Goal: Transaction & Acquisition: Purchase product/service

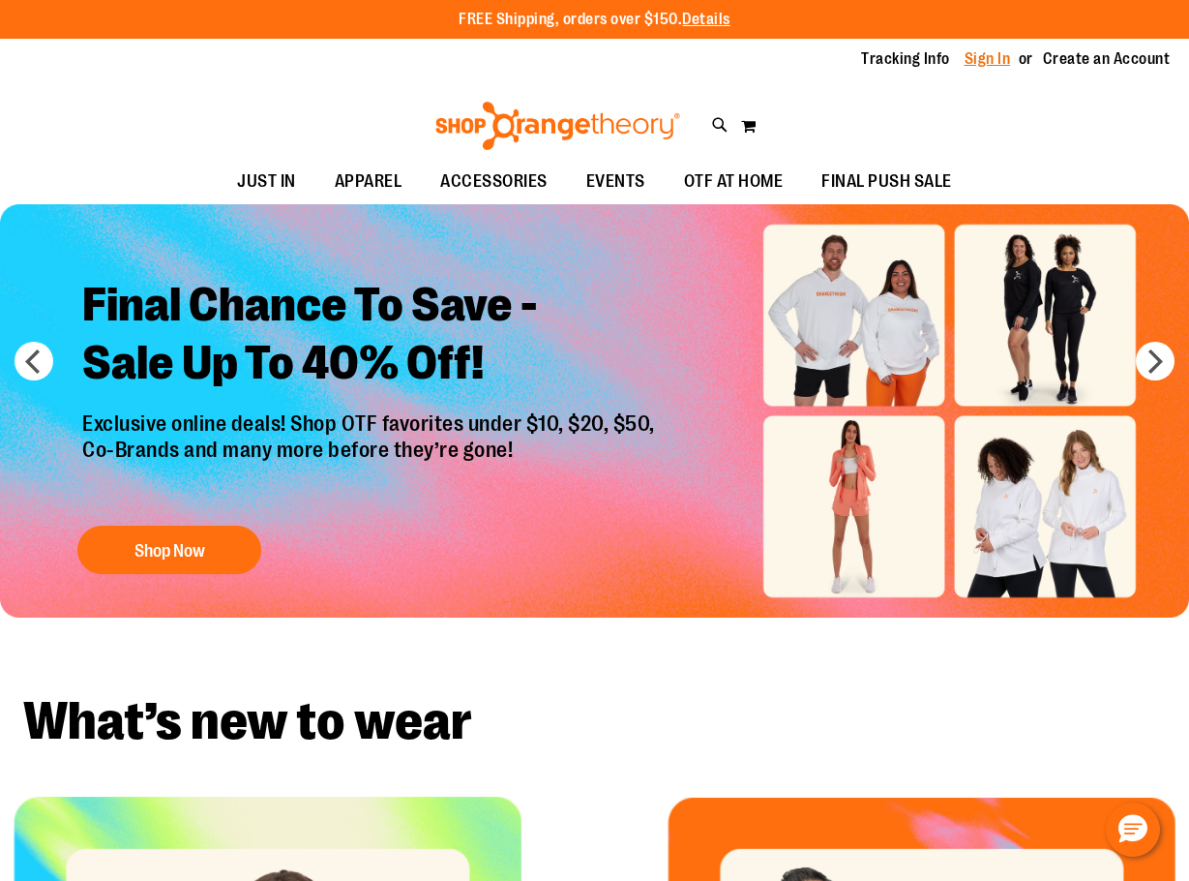
click at [983, 55] on link "Sign In" at bounding box center [988, 58] width 46 height 21
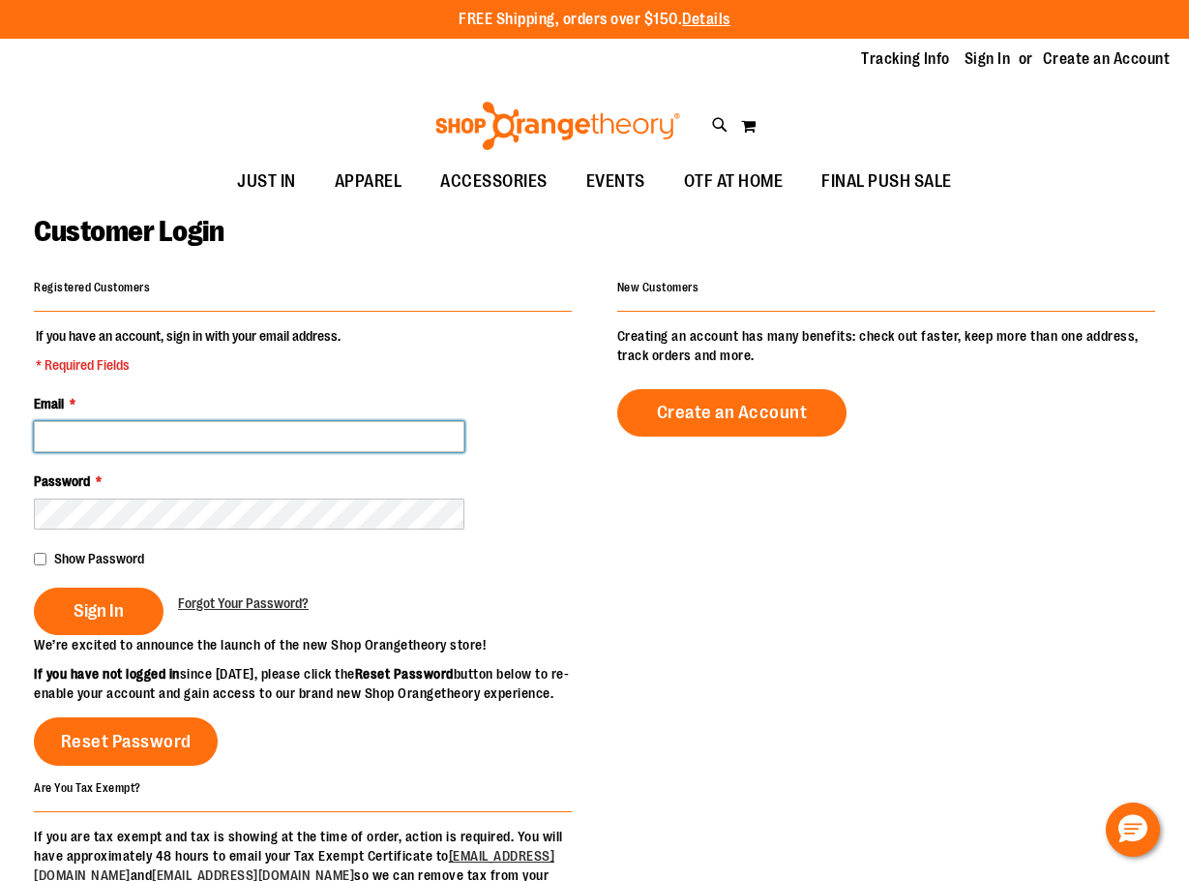
click at [181, 435] on input "Email *" at bounding box center [249, 436] width 431 height 31
type input "**********"
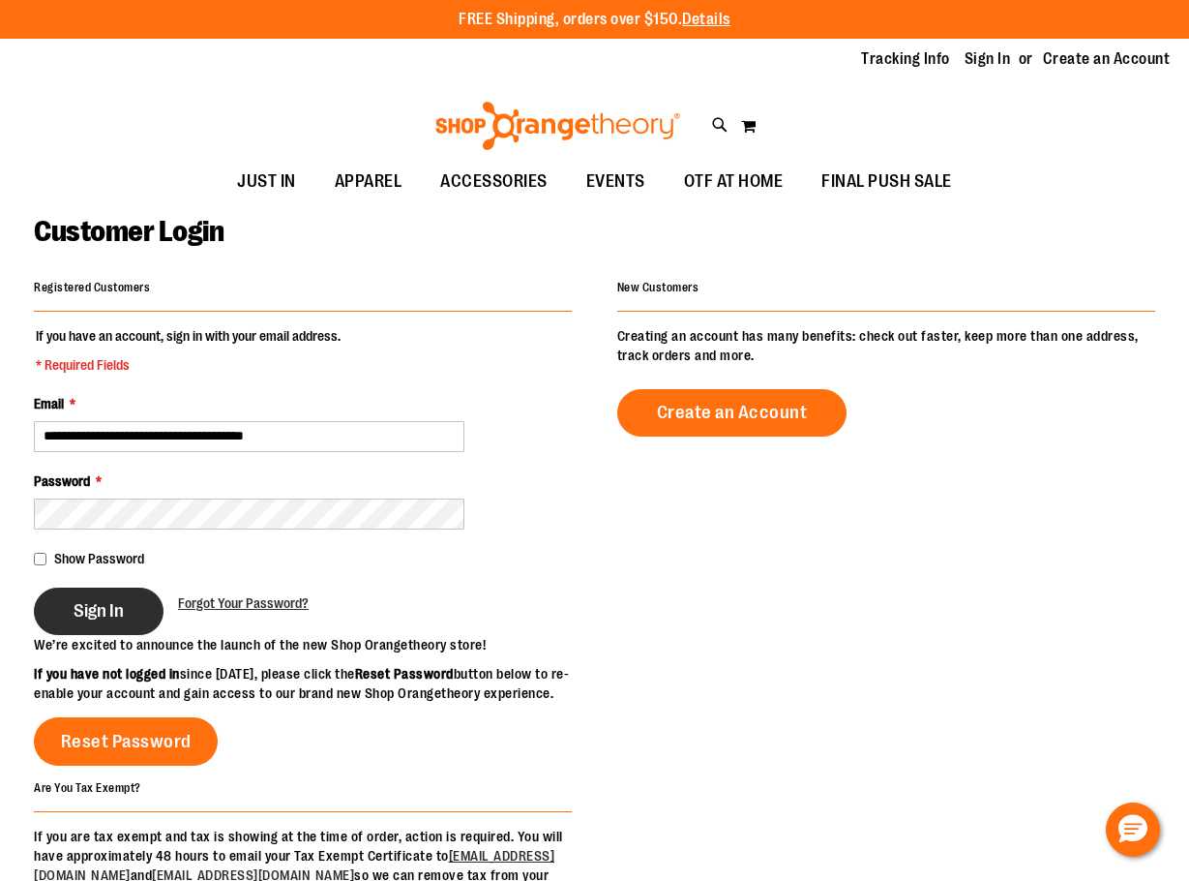
click at [106, 618] on span "Sign In" at bounding box center [99, 610] width 50 height 21
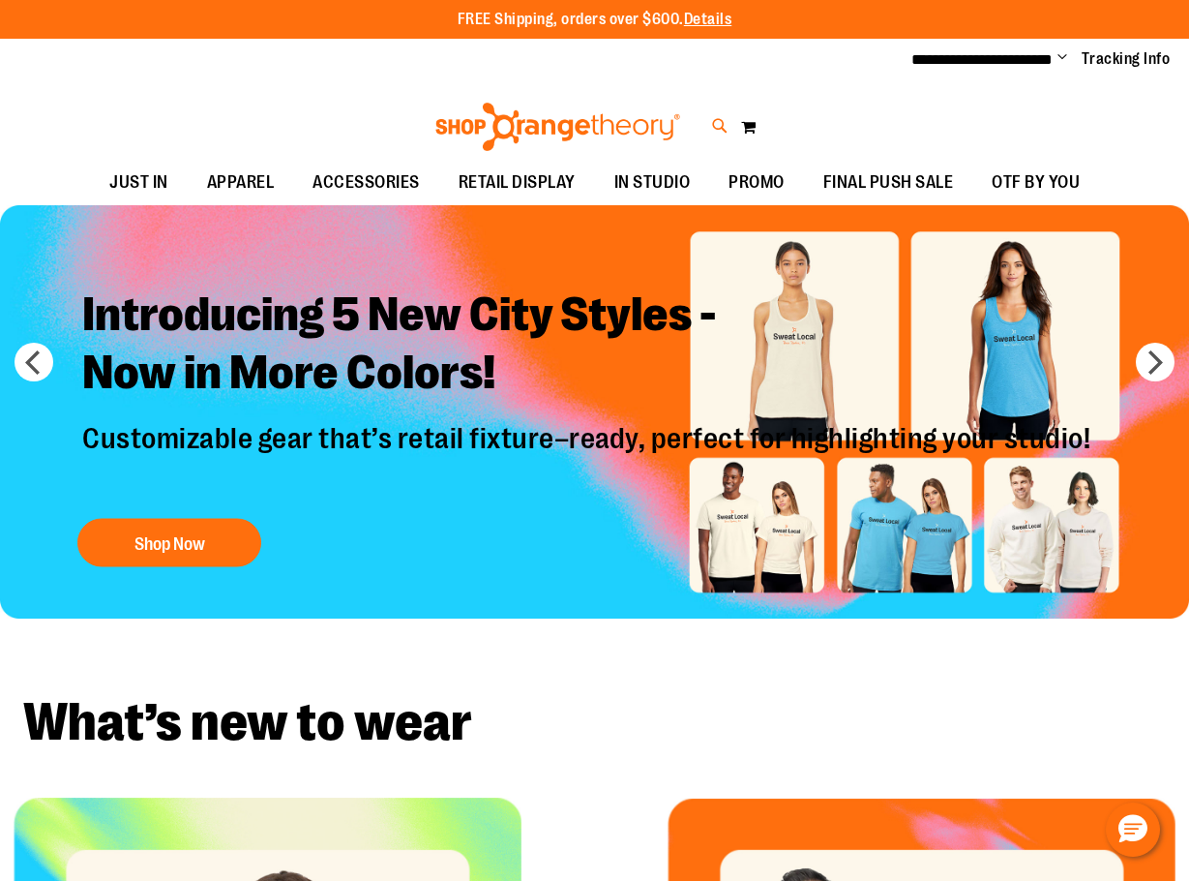
click at [724, 121] on icon at bounding box center [720, 126] width 16 height 22
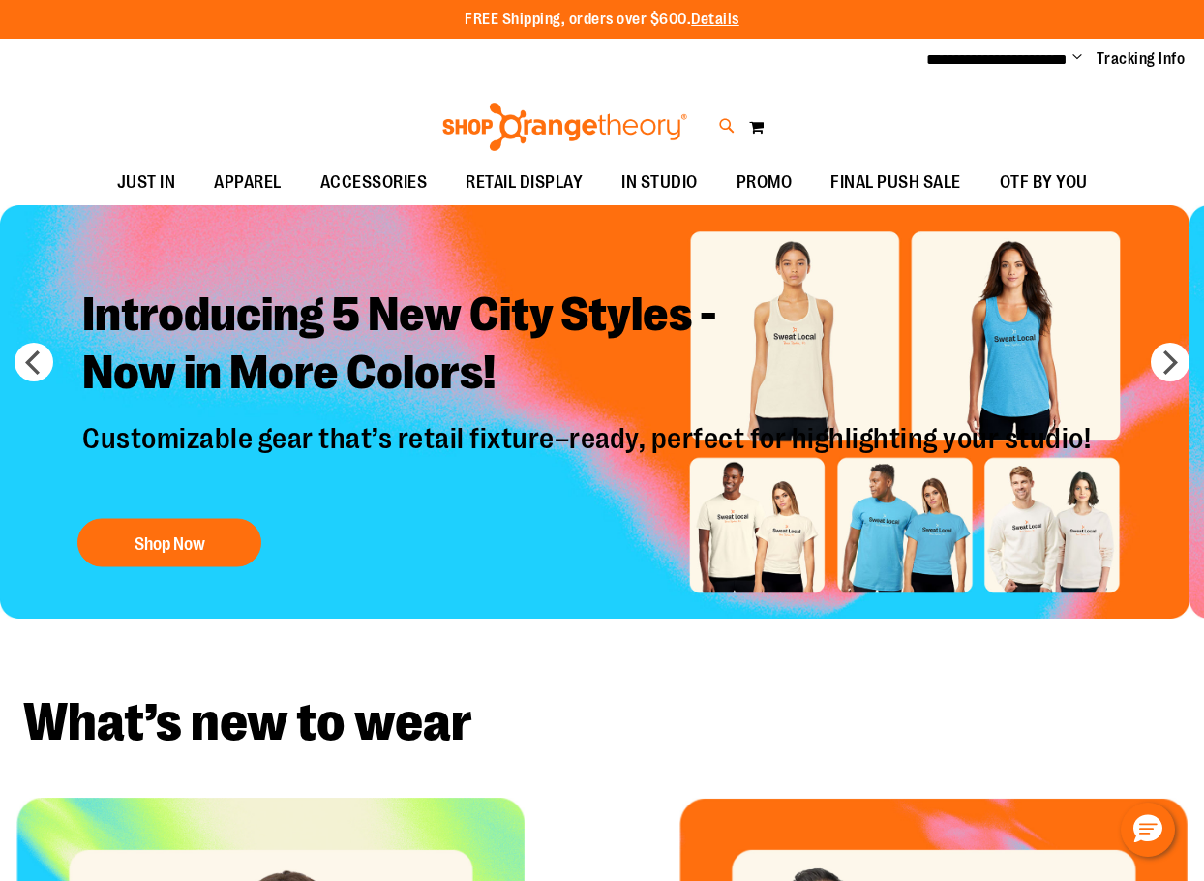
type input "*******"
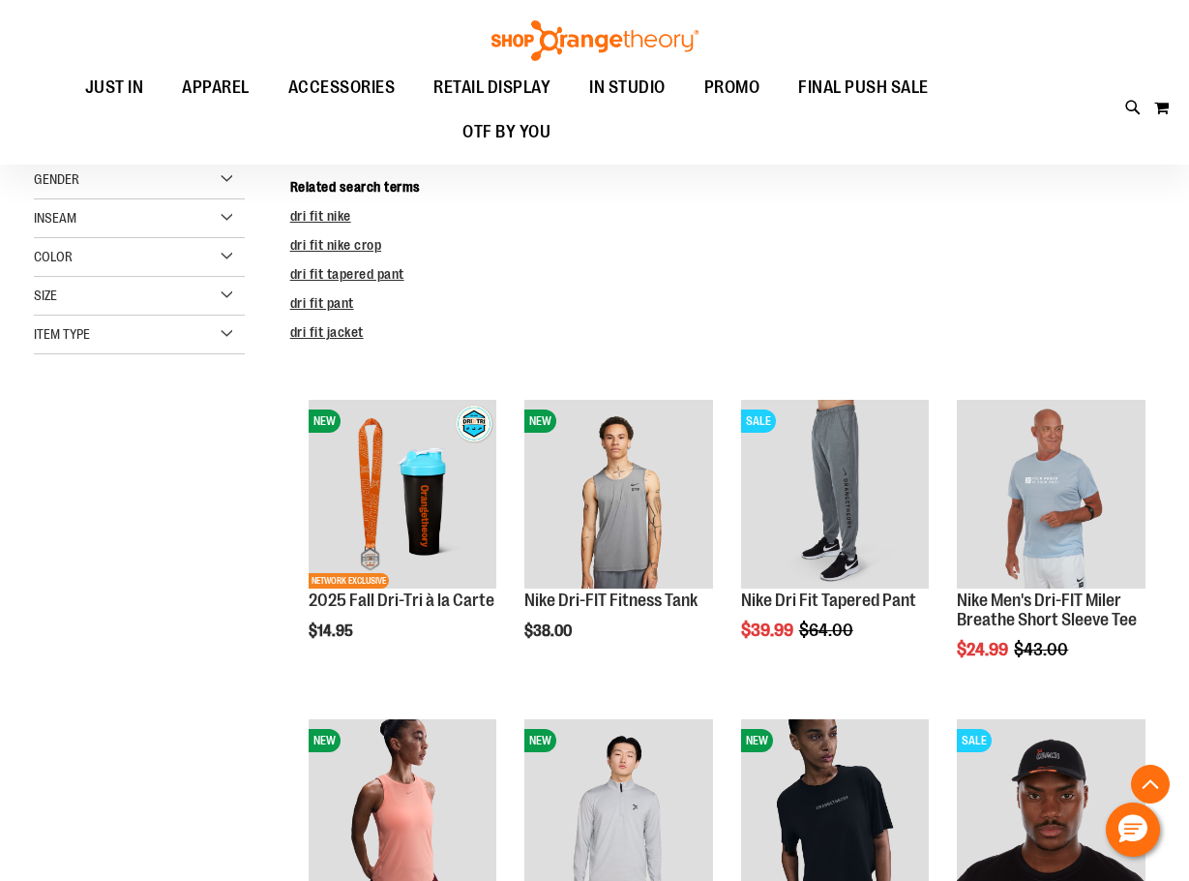
scroll to position [384, 0]
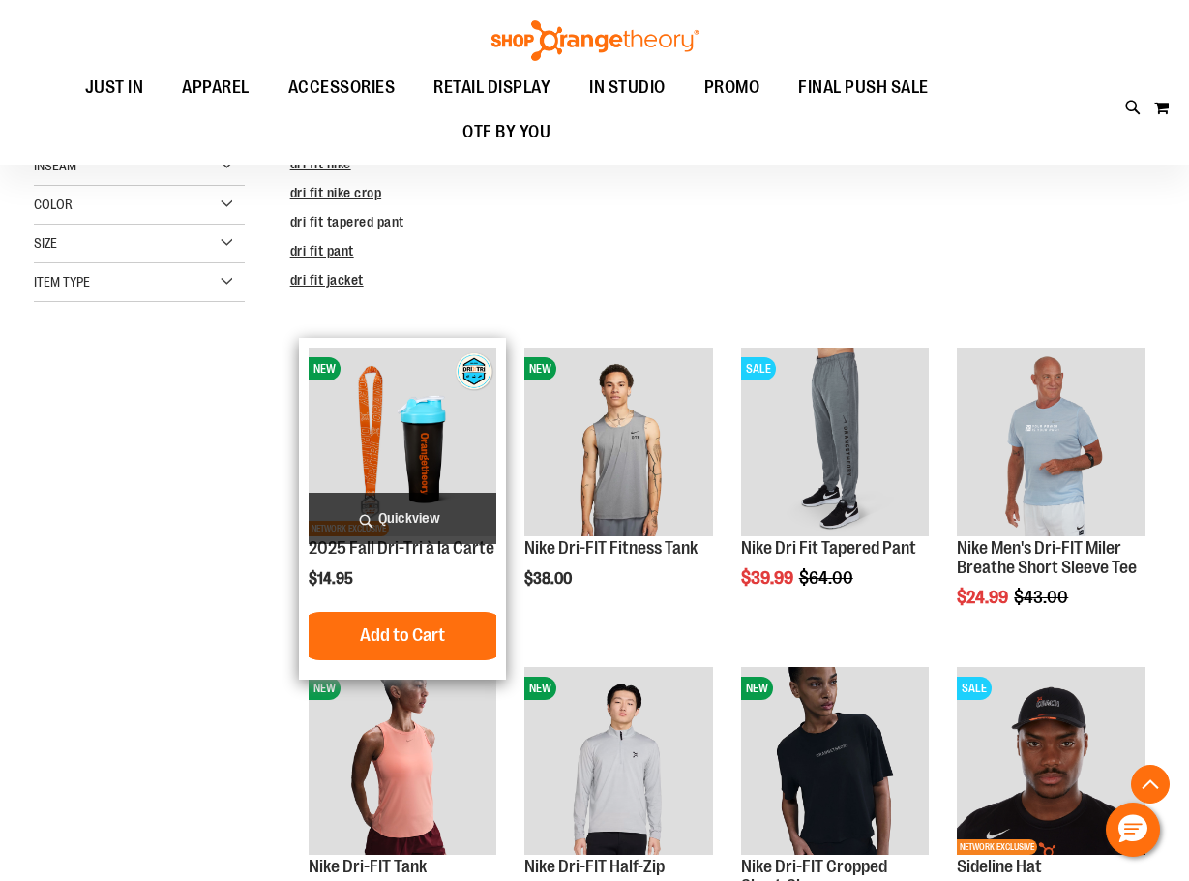
click at [425, 435] on img "product" at bounding box center [403, 441] width 189 height 189
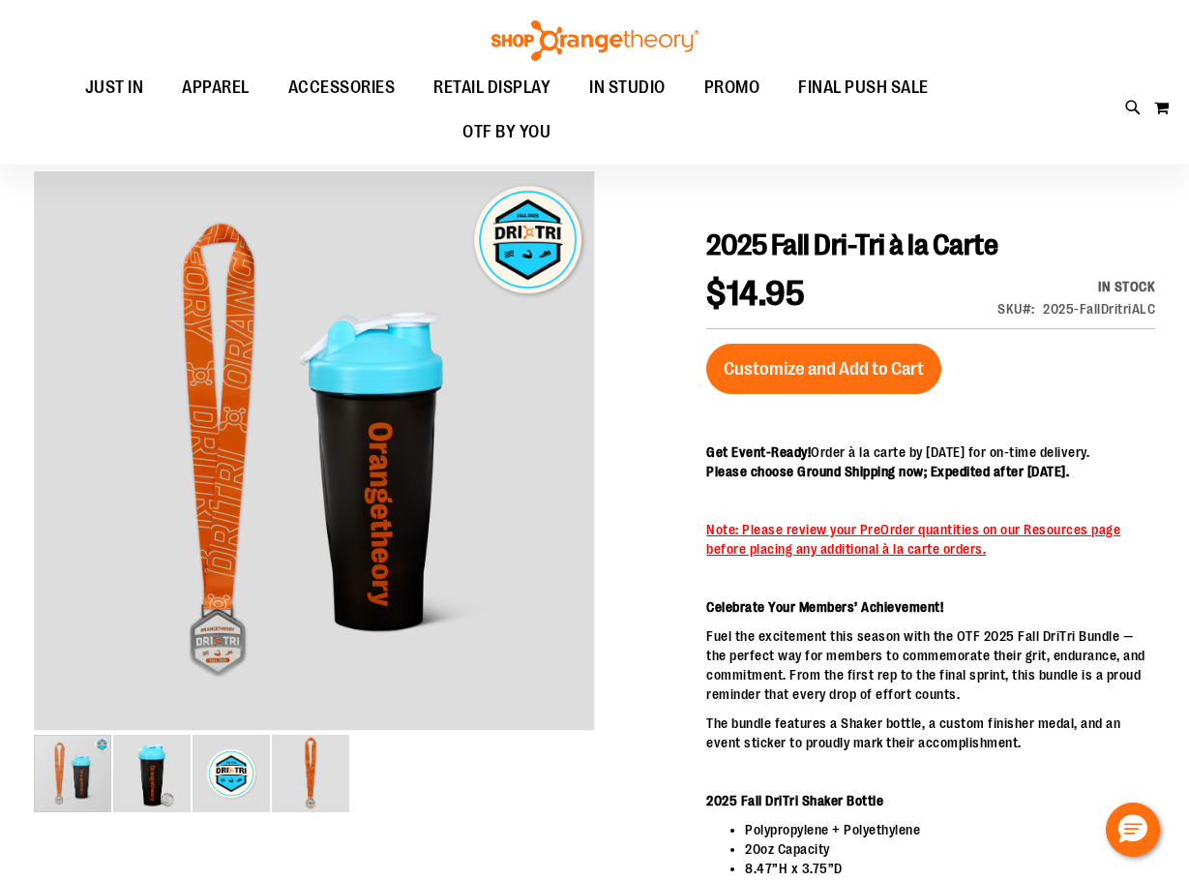
scroll to position [62, 0]
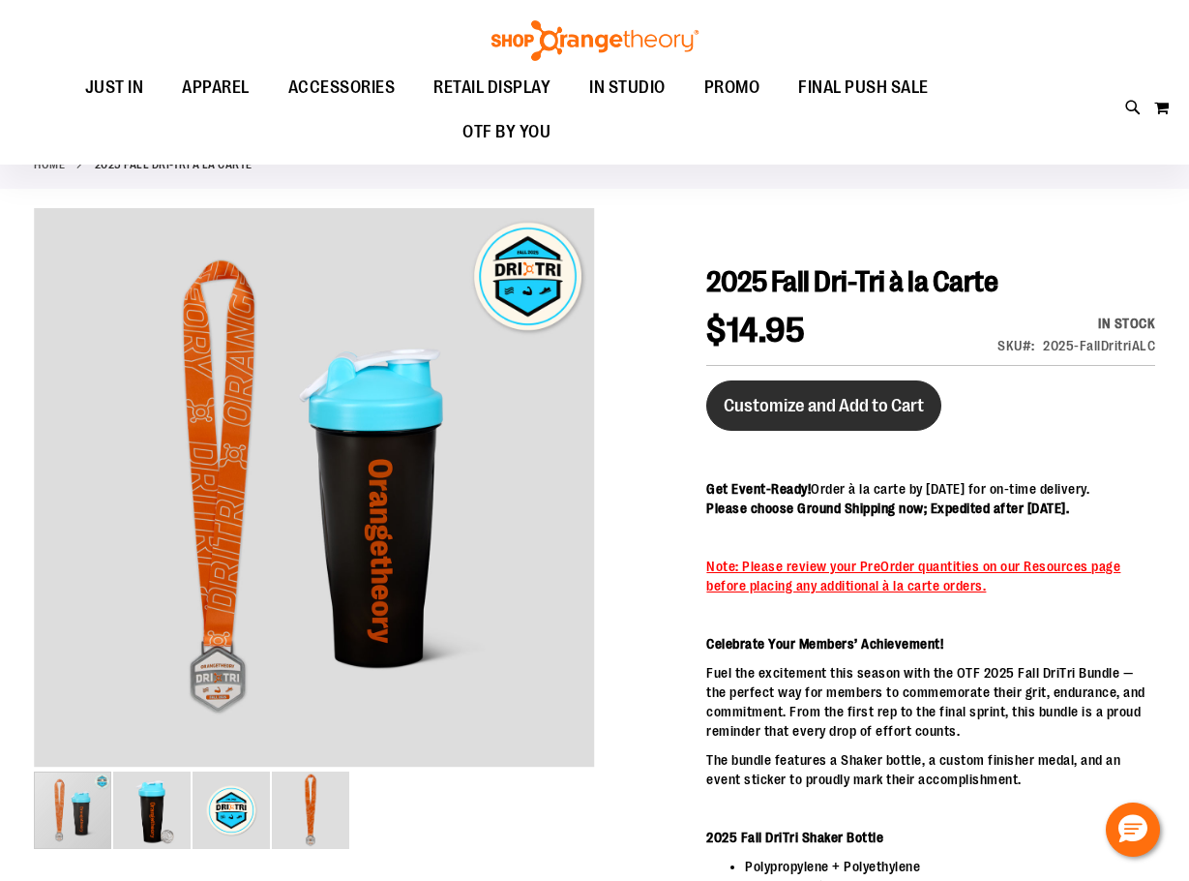
click at [846, 410] on span "Customize and Add to Cart" at bounding box center [824, 405] width 200 height 21
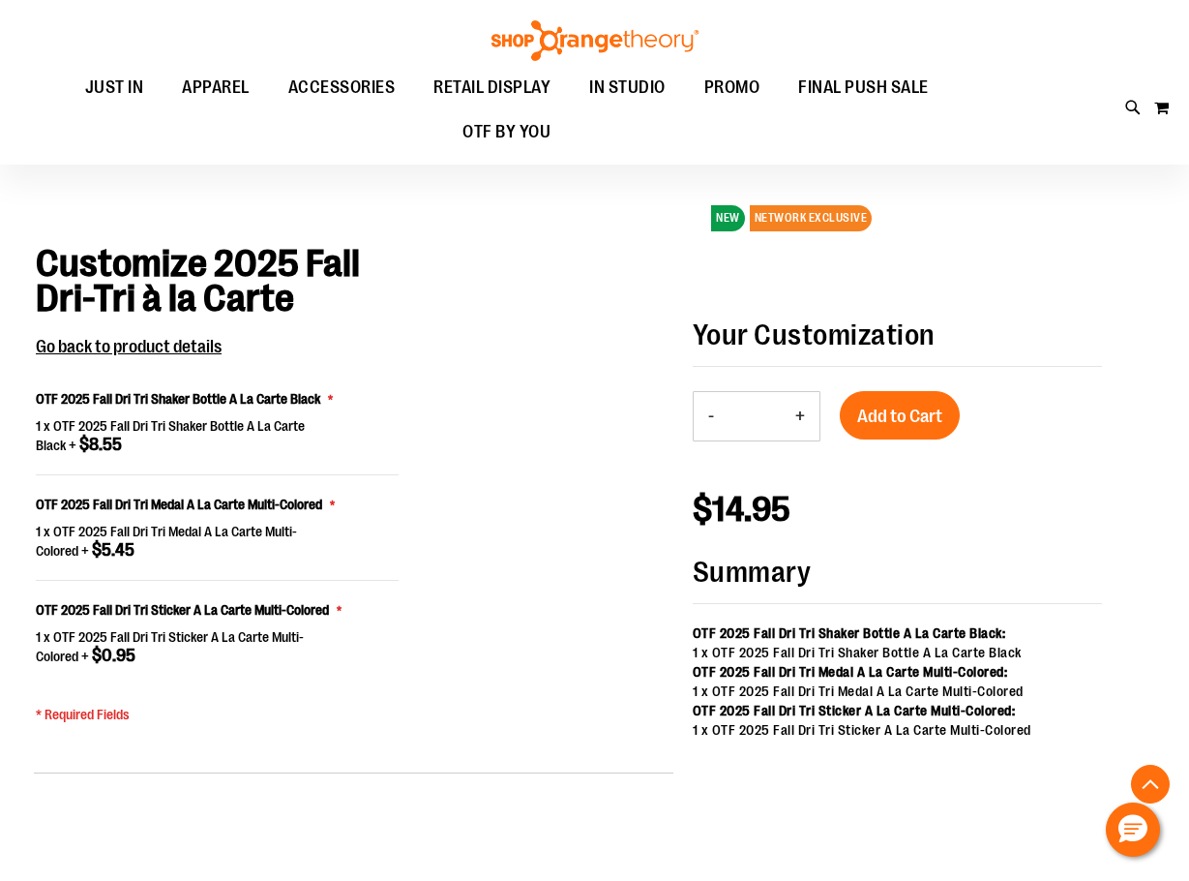
scroll to position [1293, 0]
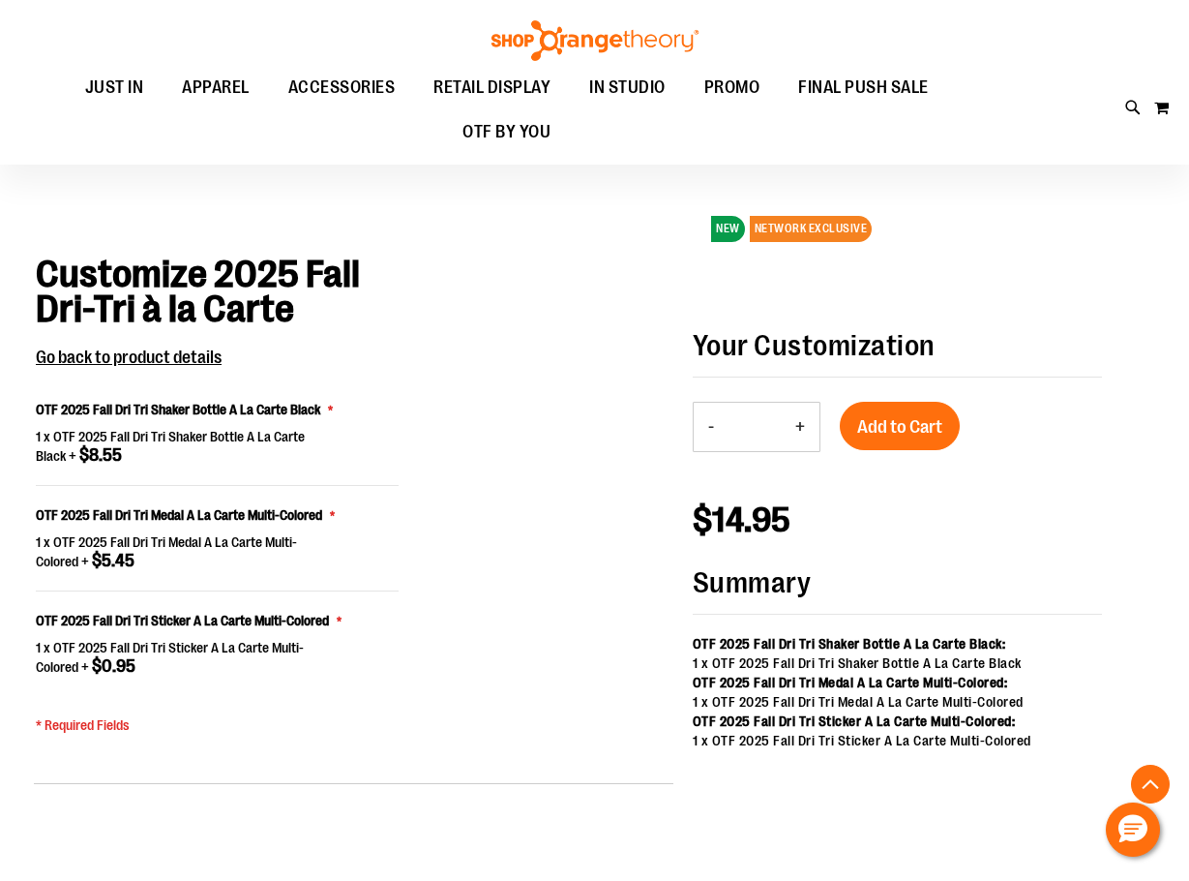
click at [804, 429] on button "+" at bounding box center [800, 427] width 39 height 48
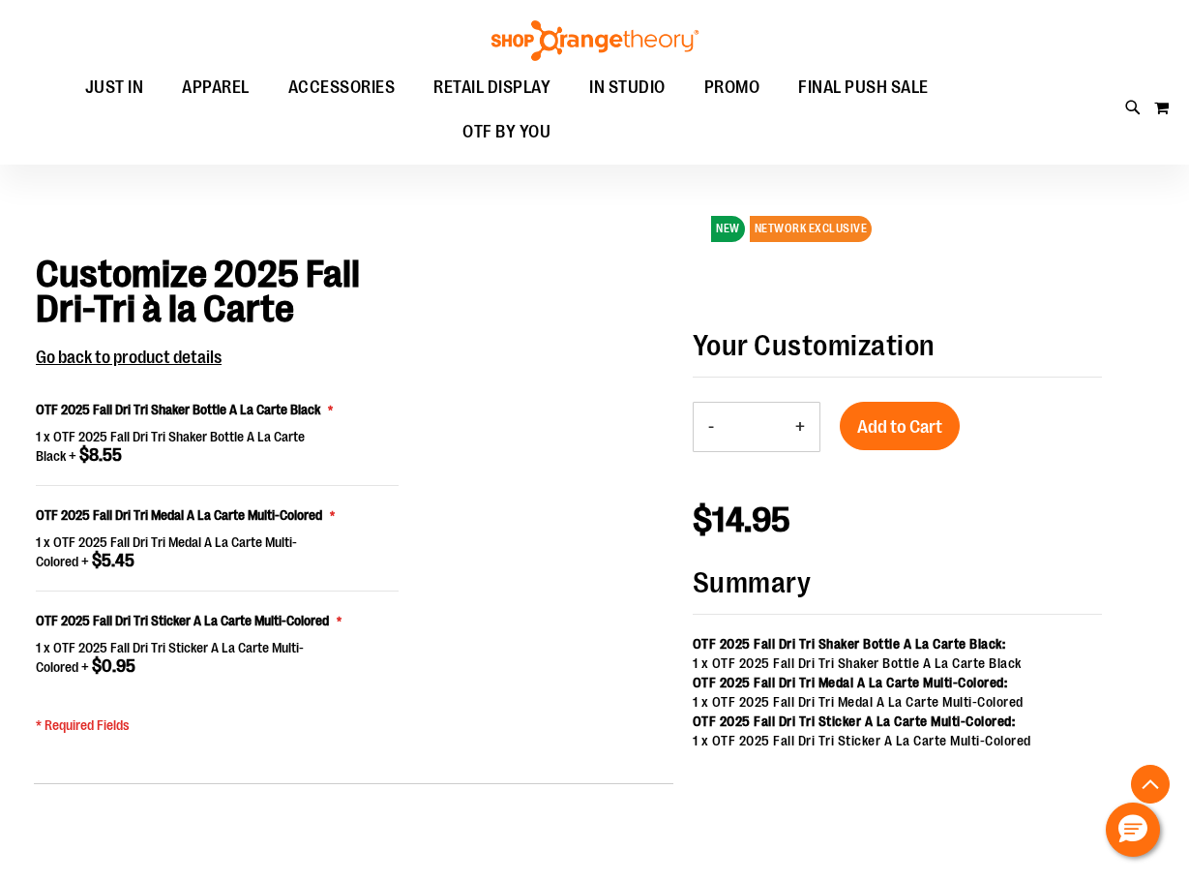
click at [804, 429] on button "+" at bounding box center [800, 427] width 39 height 48
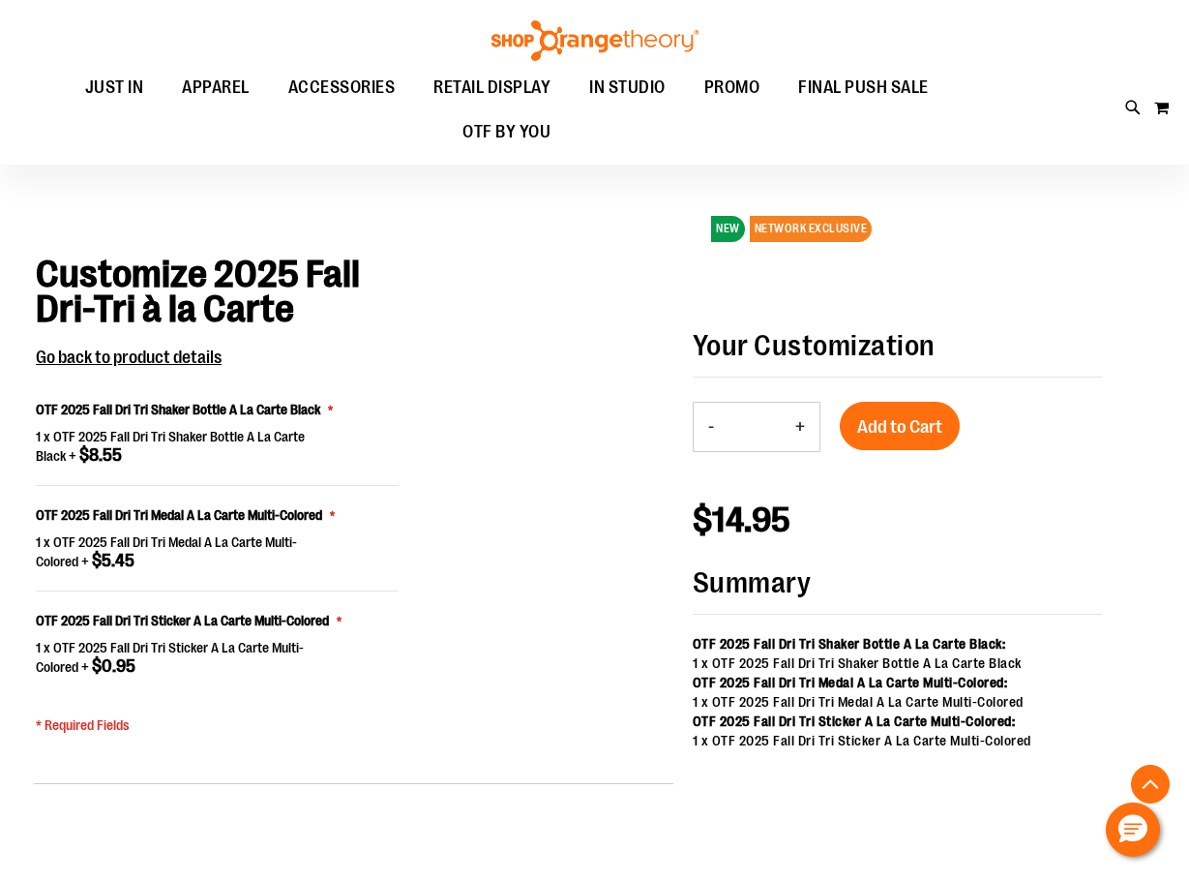
click at [804, 429] on button "+" at bounding box center [800, 427] width 39 height 48
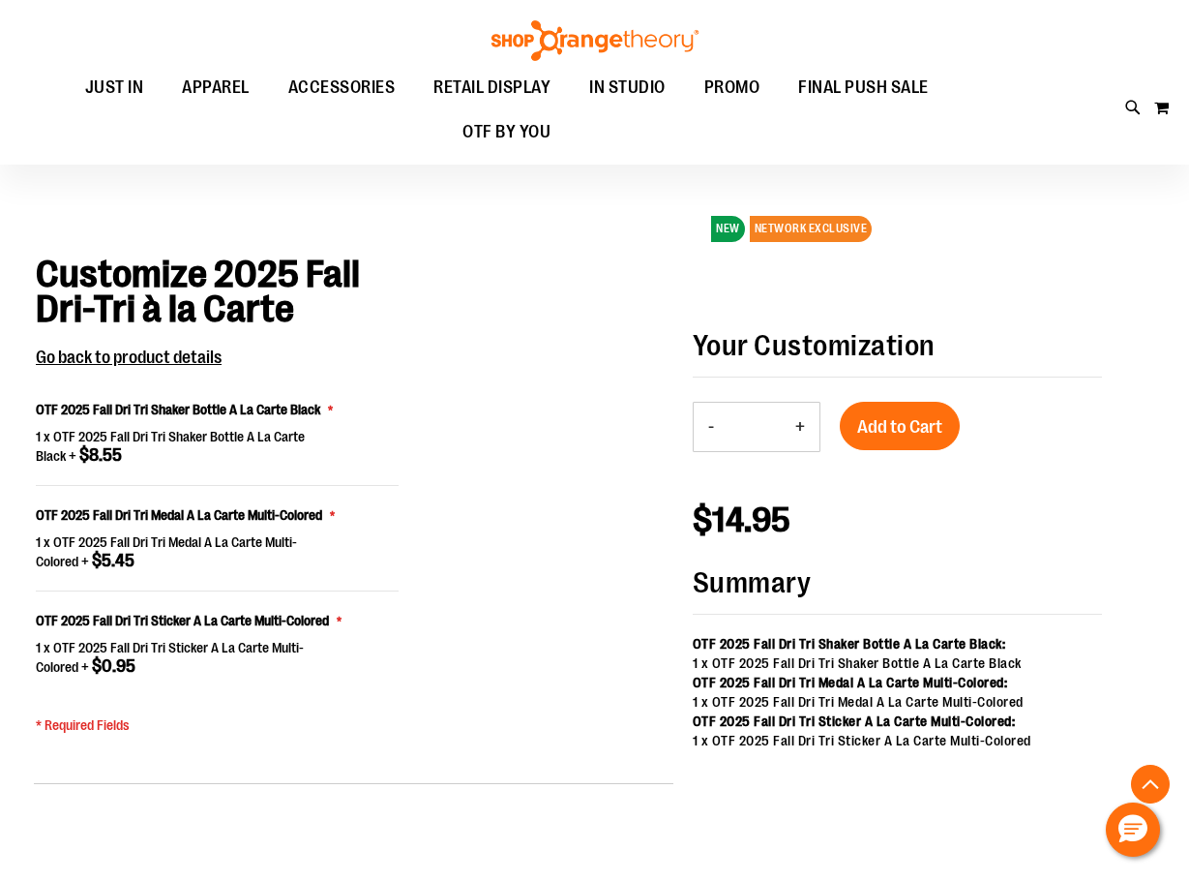
click at [804, 429] on button "+" at bounding box center [800, 427] width 39 height 48
type input "**"
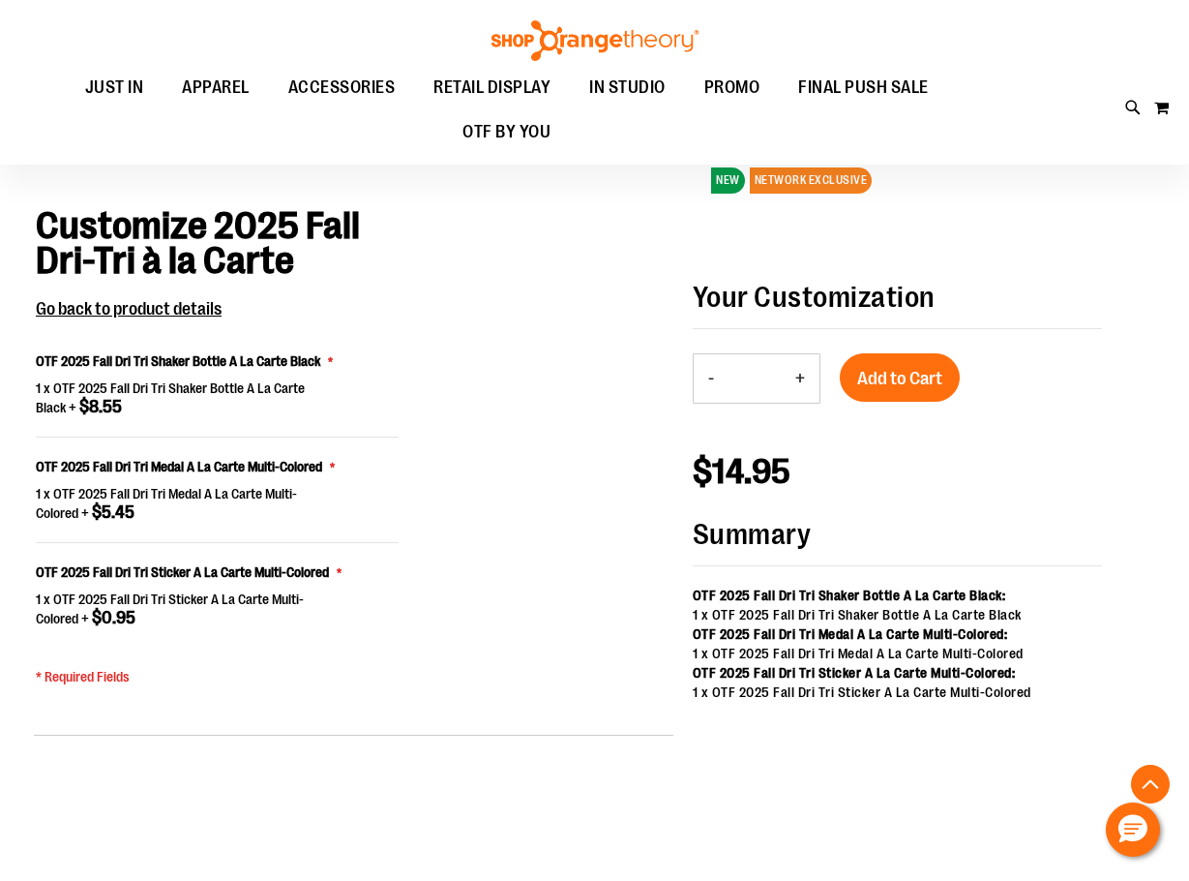
scroll to position [1352, 0]
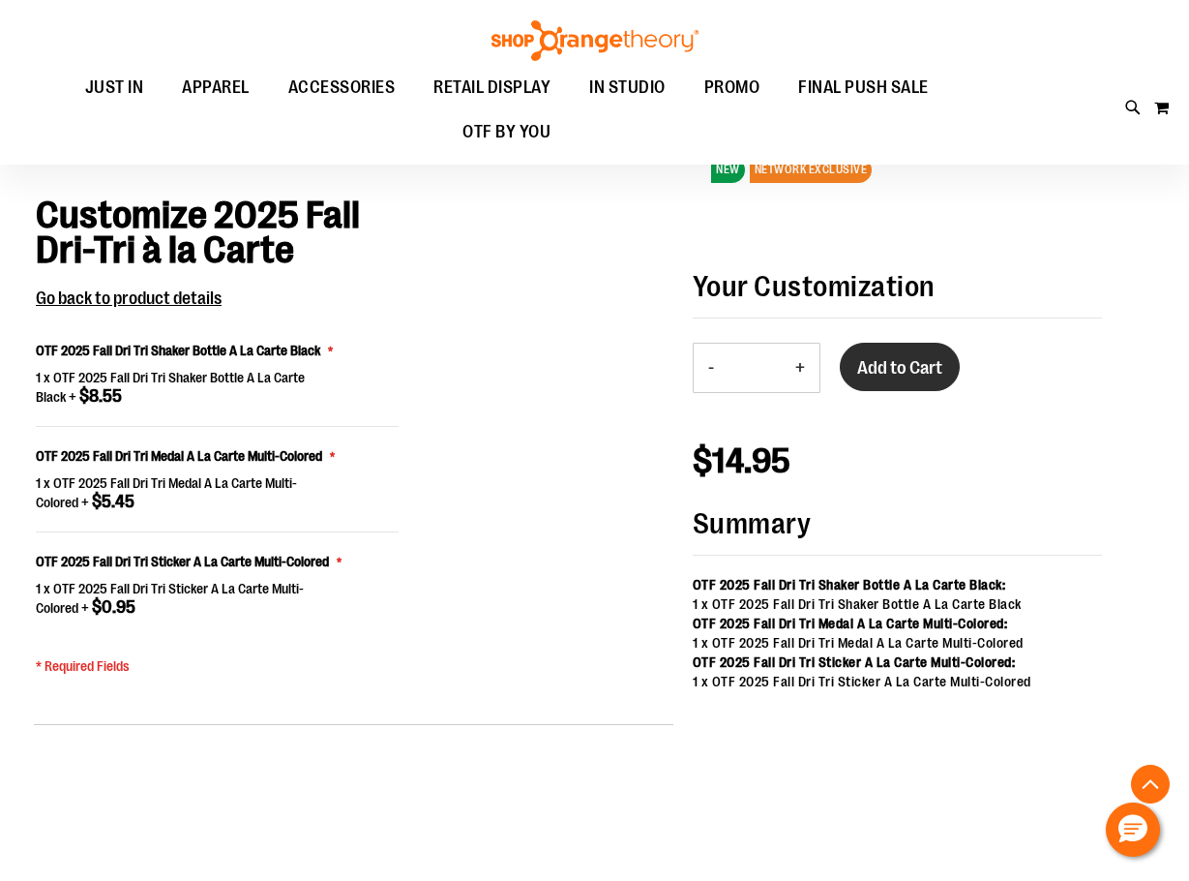
click at [919, 368] on span "Add to Cart" at bounding box center [899, 367] width 85 height 21
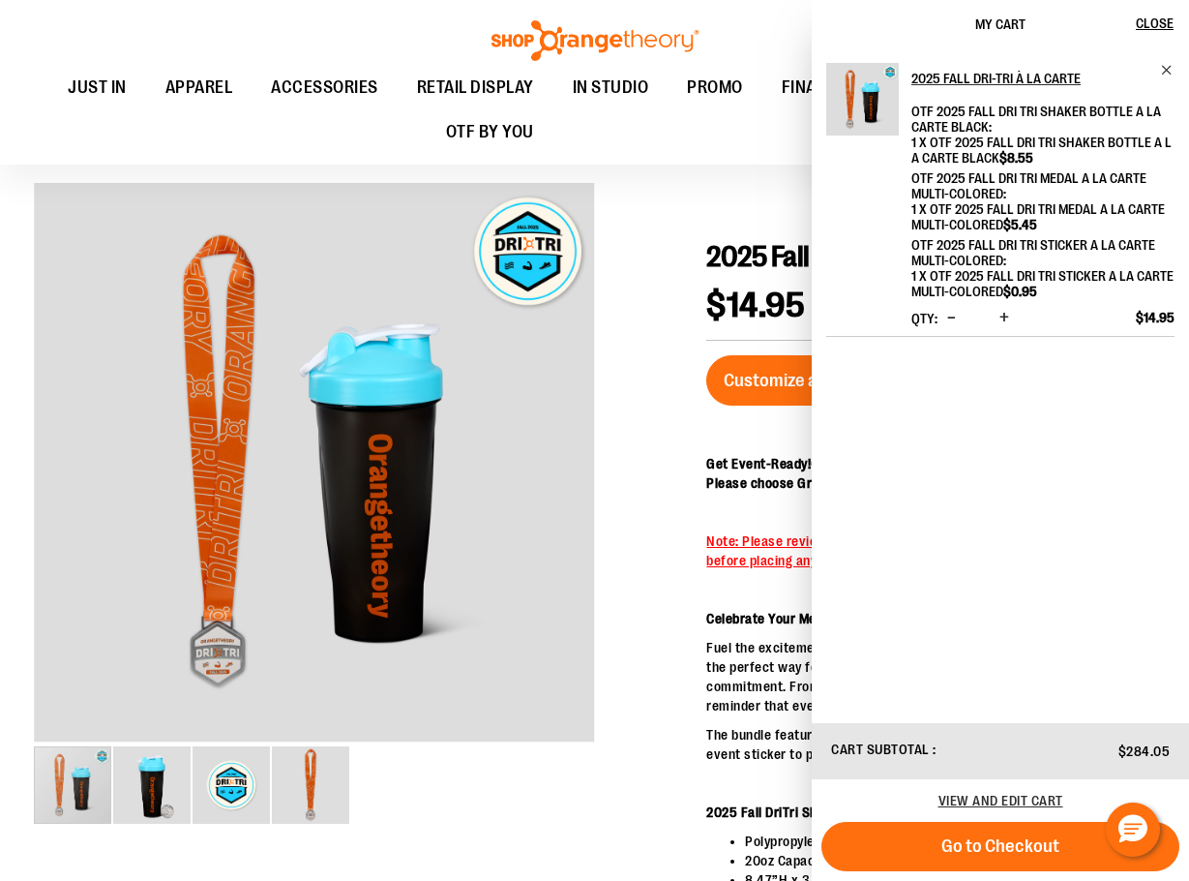
scroll to position [57, 0]
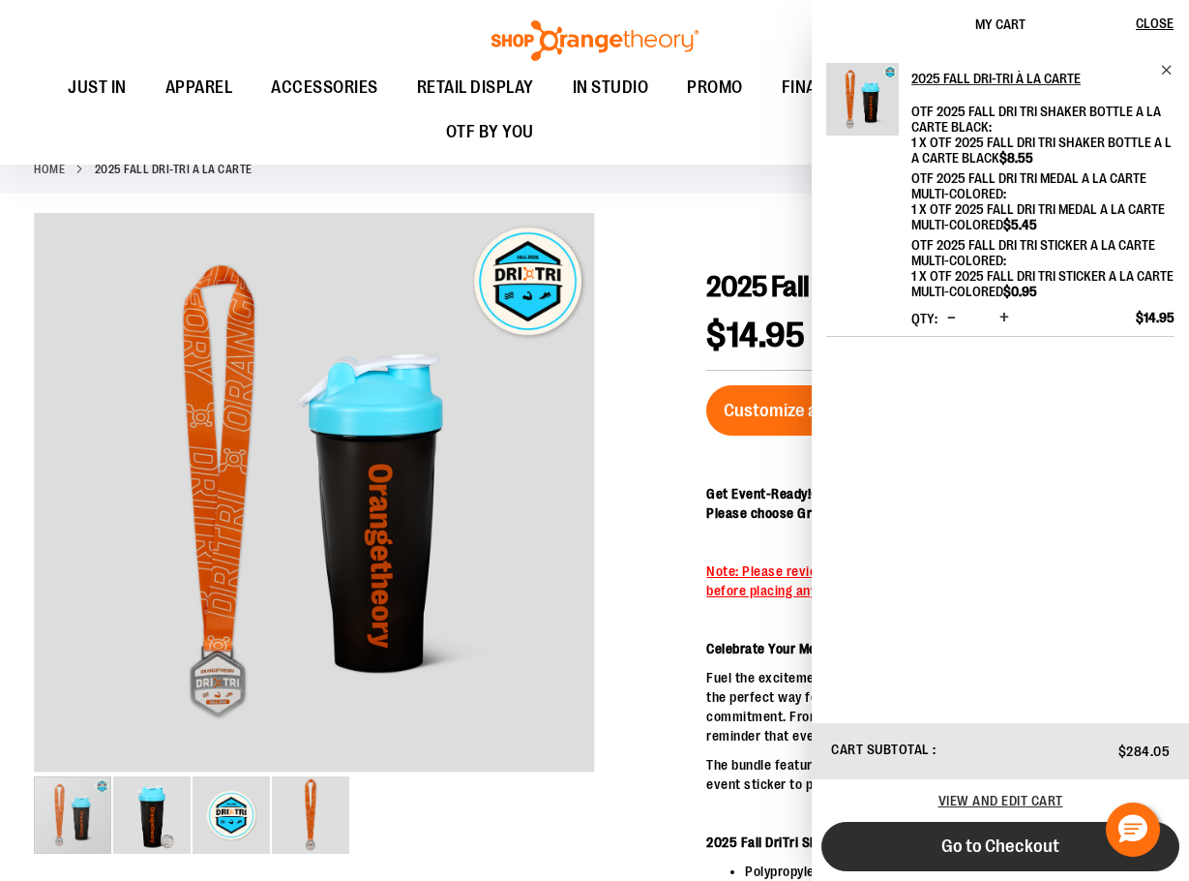
click at [1019, 844] on span "Go to Checkout" at bounding box center [1001, 845] width 118 height 21
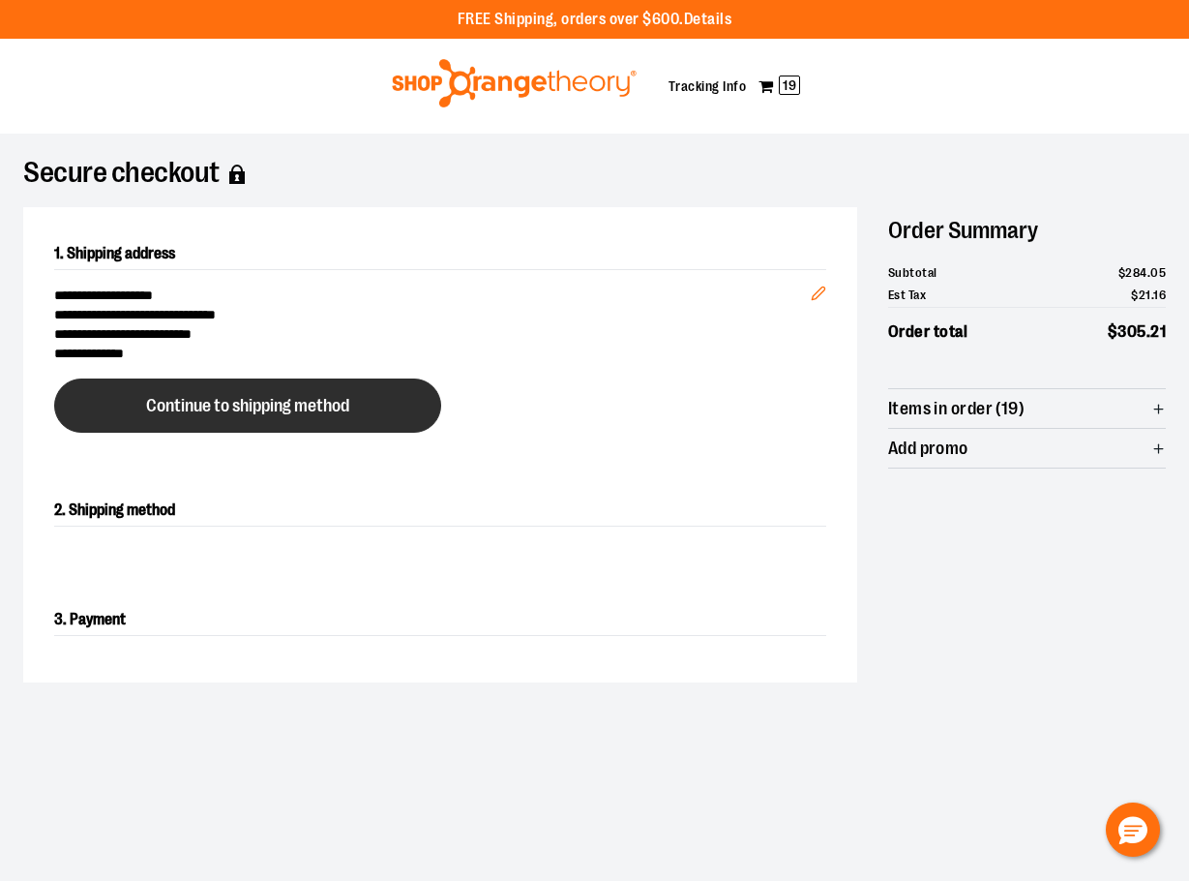
click at [239, 417] on button "Continue to shipping method" at bounding box center [247, 405] width 387 height 54
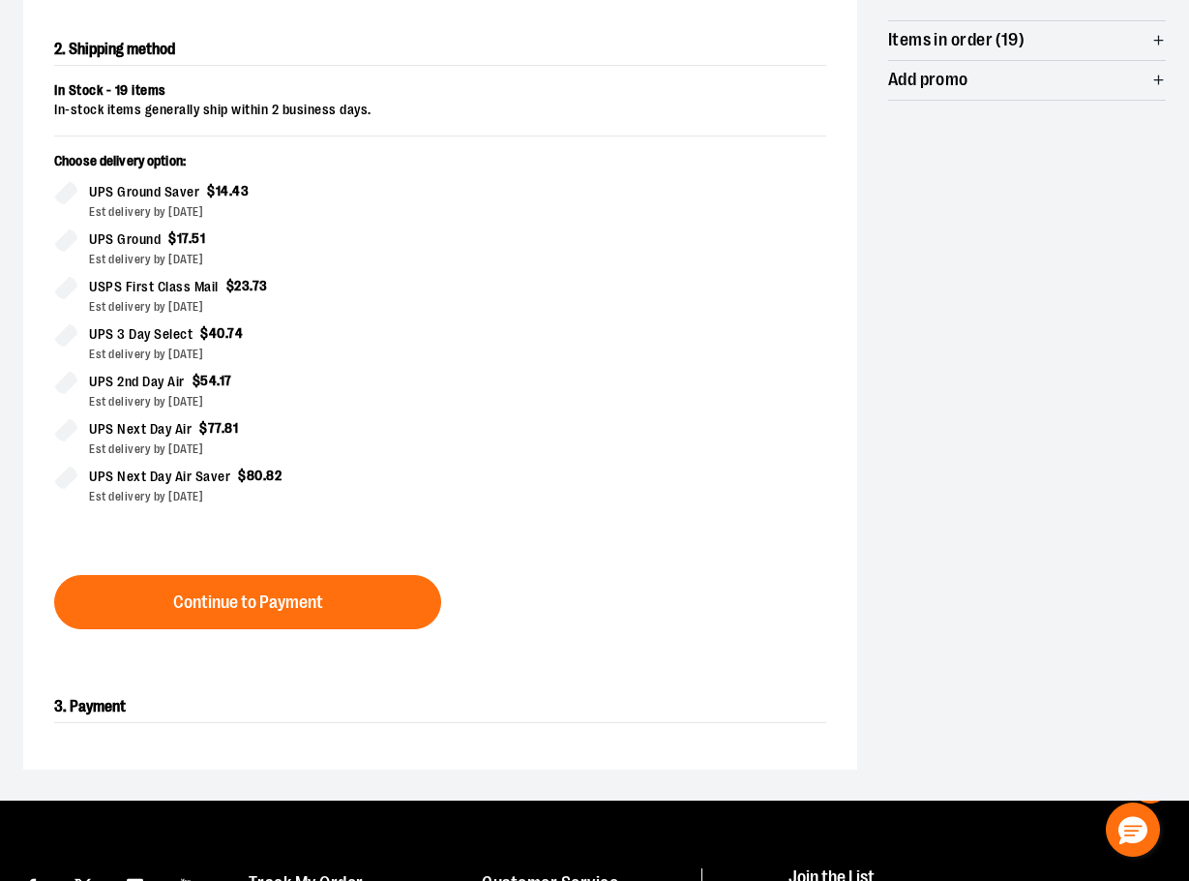
scroll to position [421, 0]
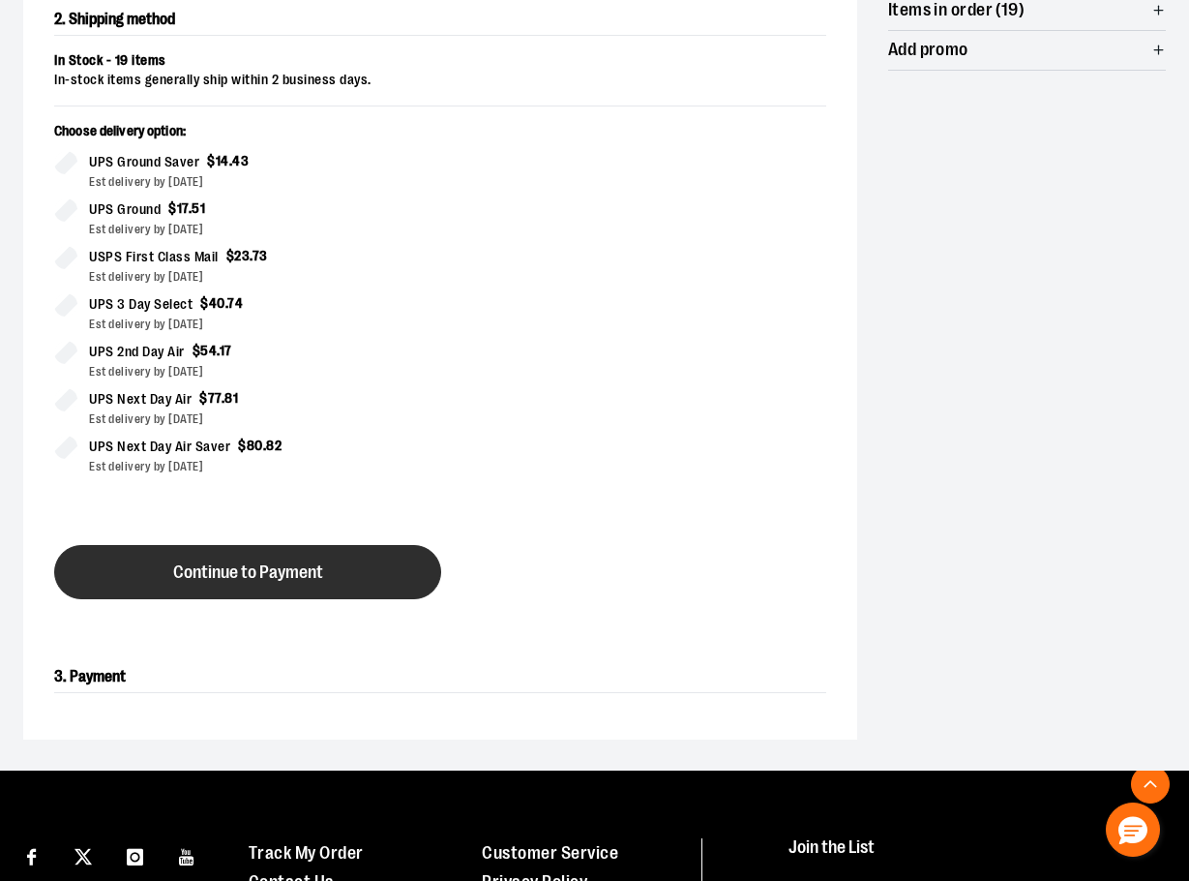
click at [136, 575] on button "Continue to Payment" at bounding box center [247, 572] width 387 height 54
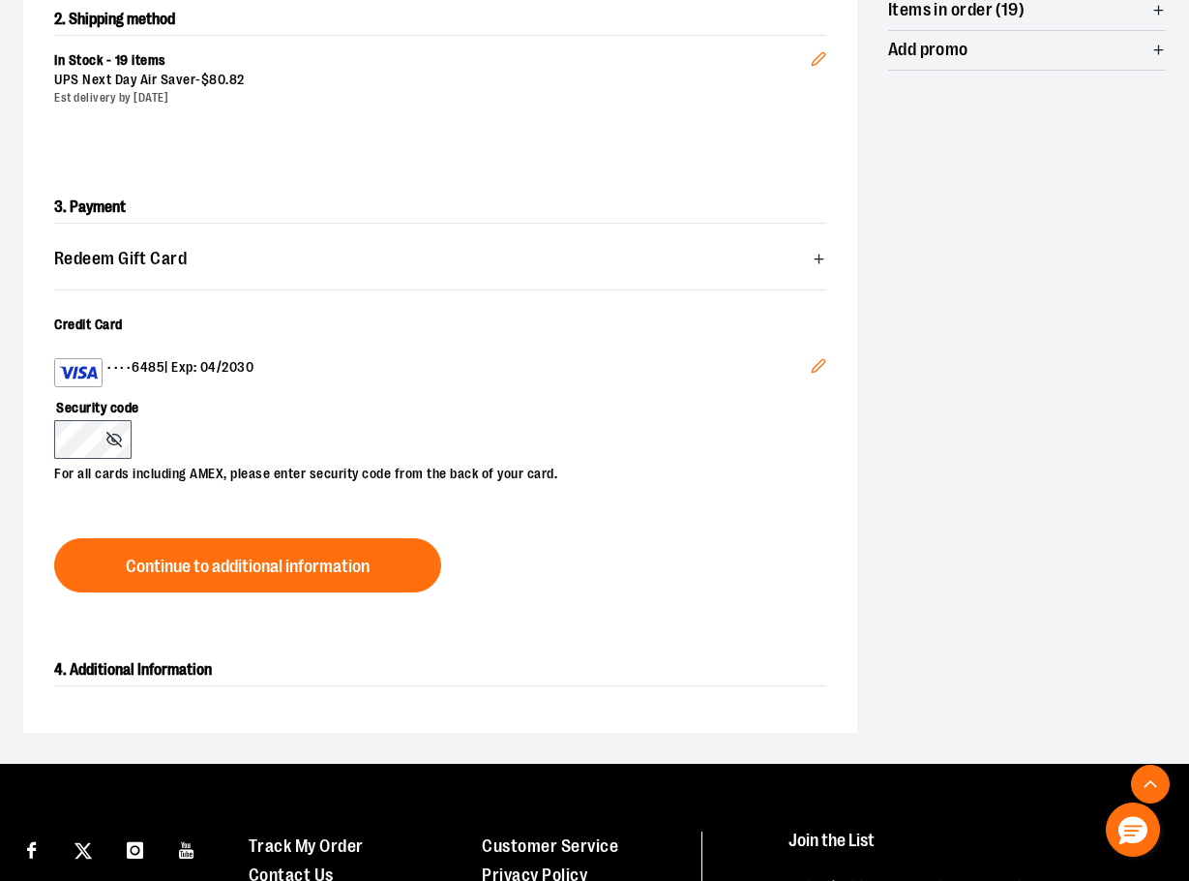
click at [820, 364] on icon "Edit" at bounding box center [818, 365] width 15 height 15
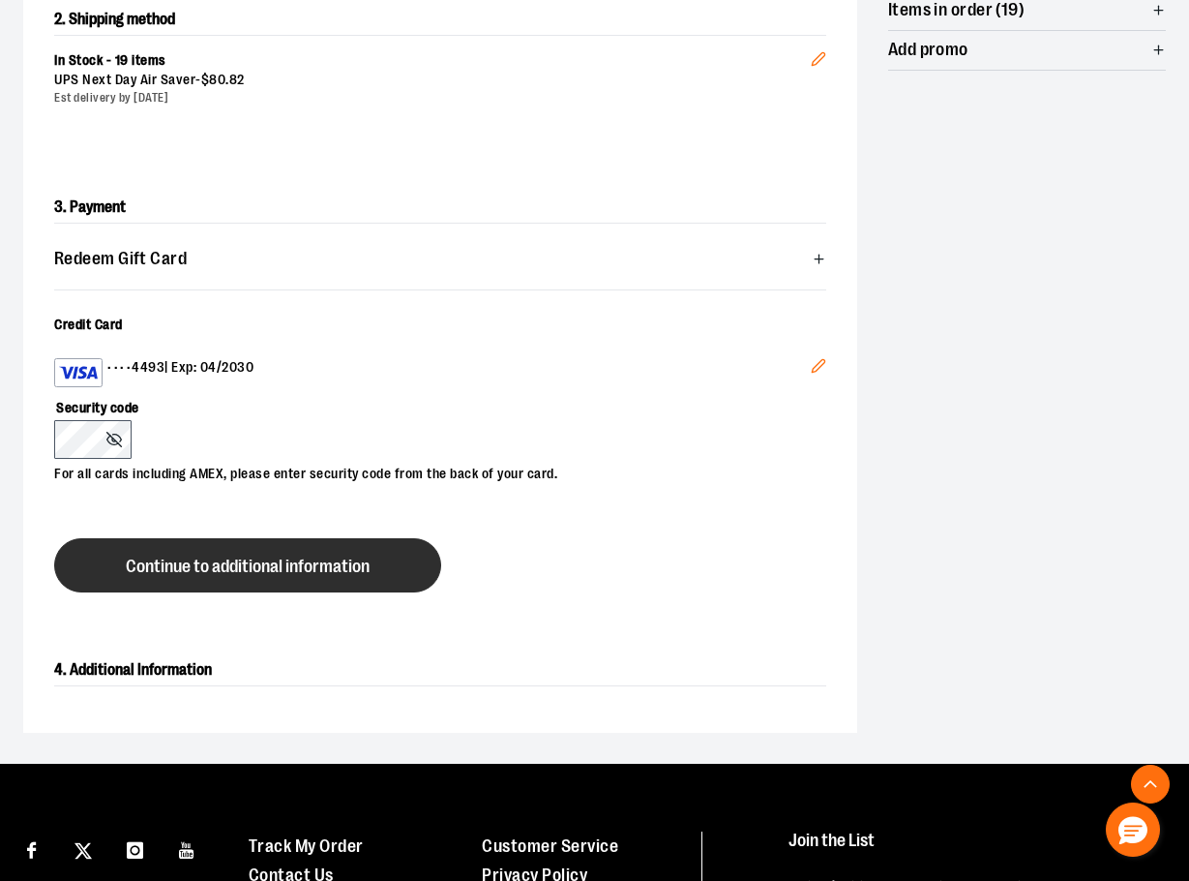
click at [181, 571] on span "Continue to additional information" at bounding box center [248, 566] width 244 height 18
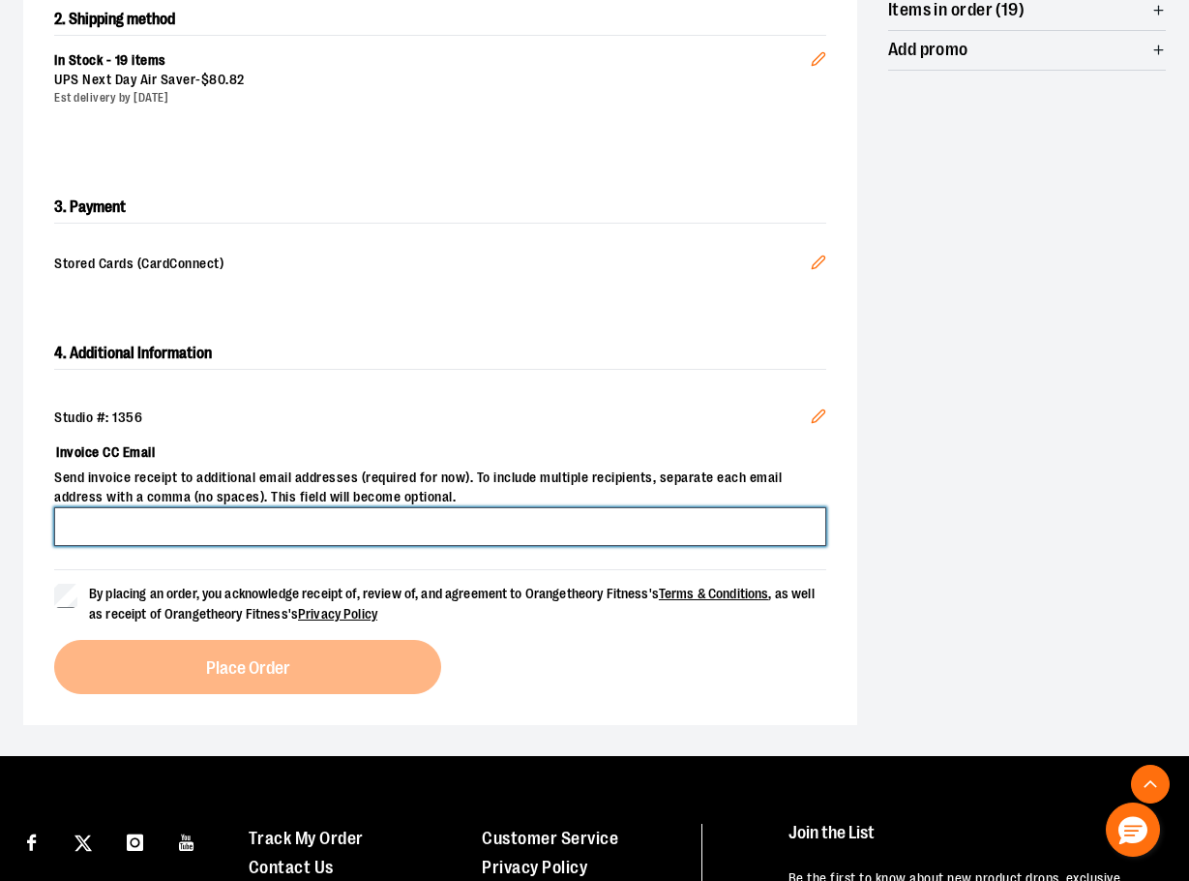
click at [118, 523] on input "Invoice CC Email" at bounding box center [440, 526] width 772 height 39
type input "**********"
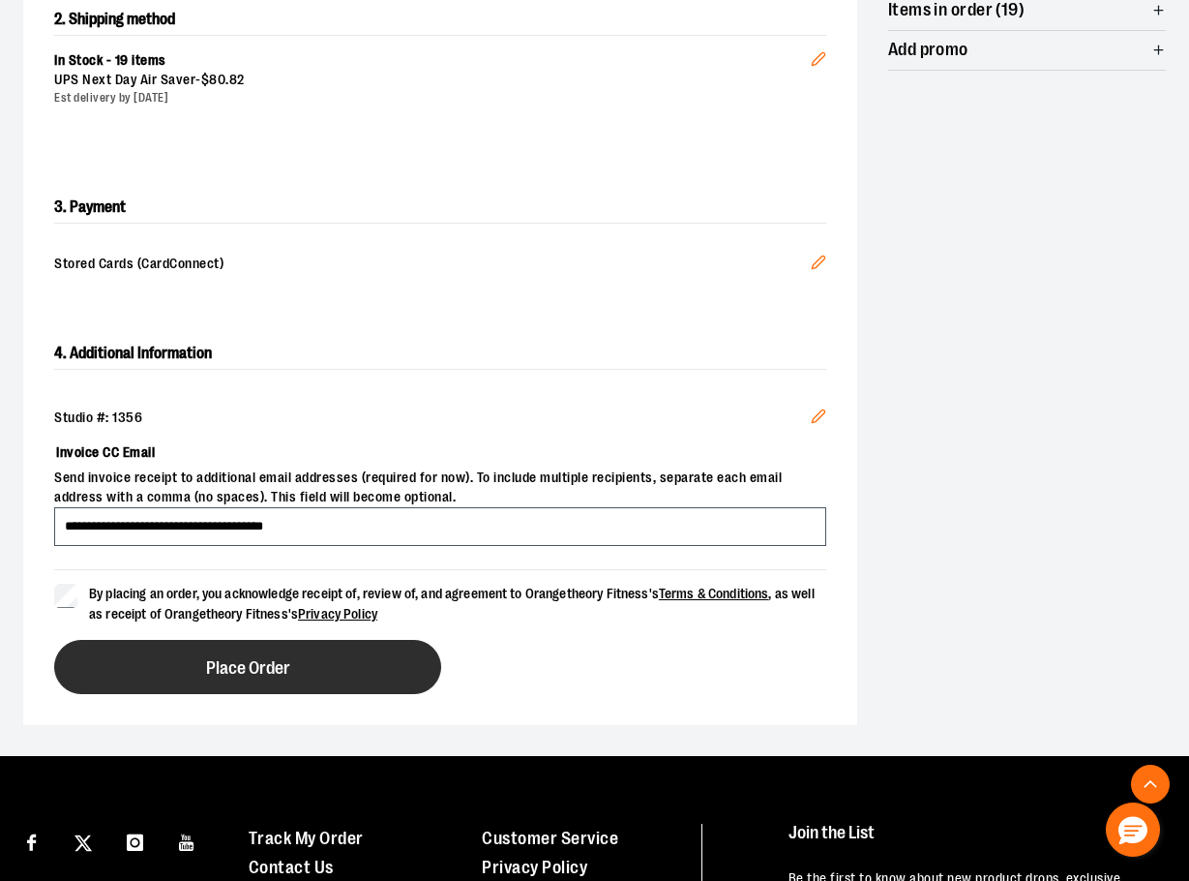
click at [227, 664] on span "Place Order" at bounding box center [248, 668] width 84 height 18
